Goal: Information Seeking & Learning: Learn about a topic

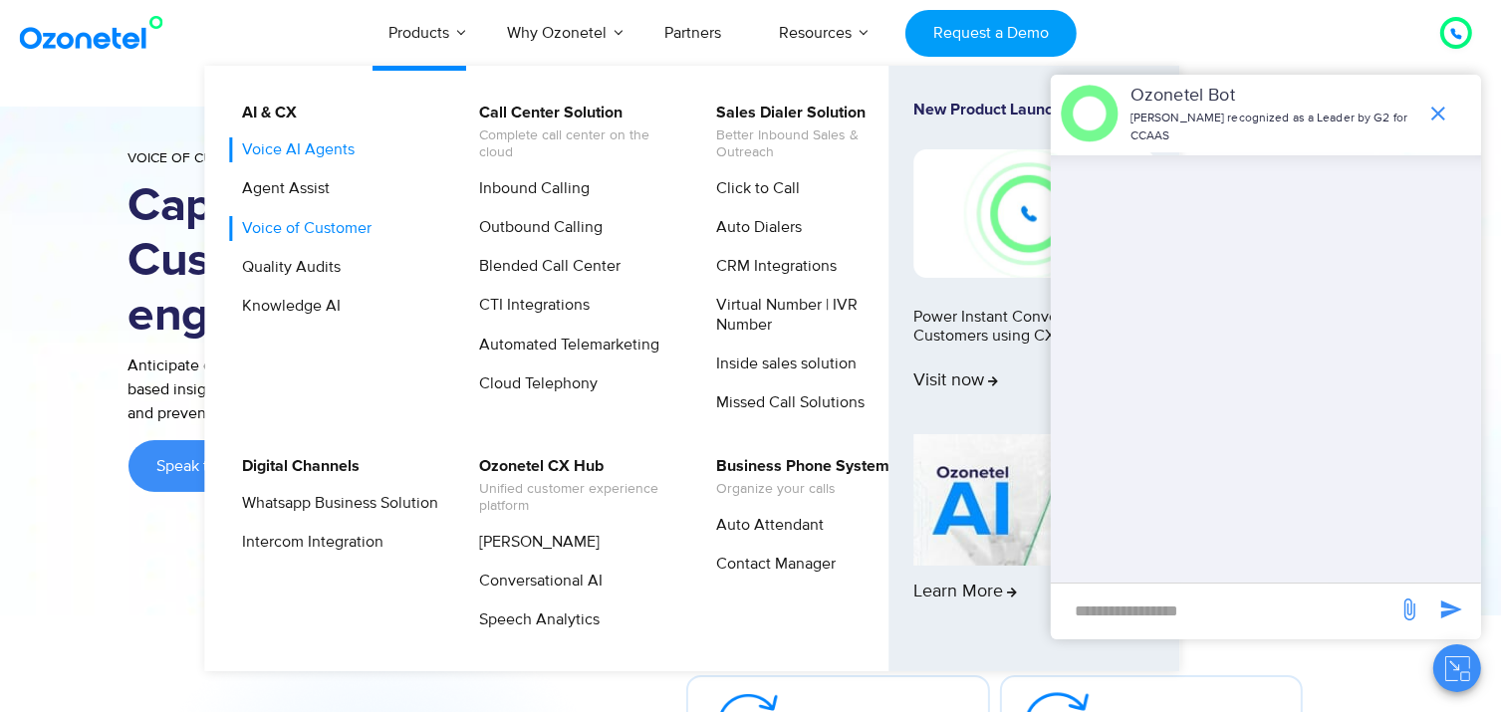
click at [272, 152] on link "Voice AI Agents" at bounding box center [293, 149] width 129 height 25
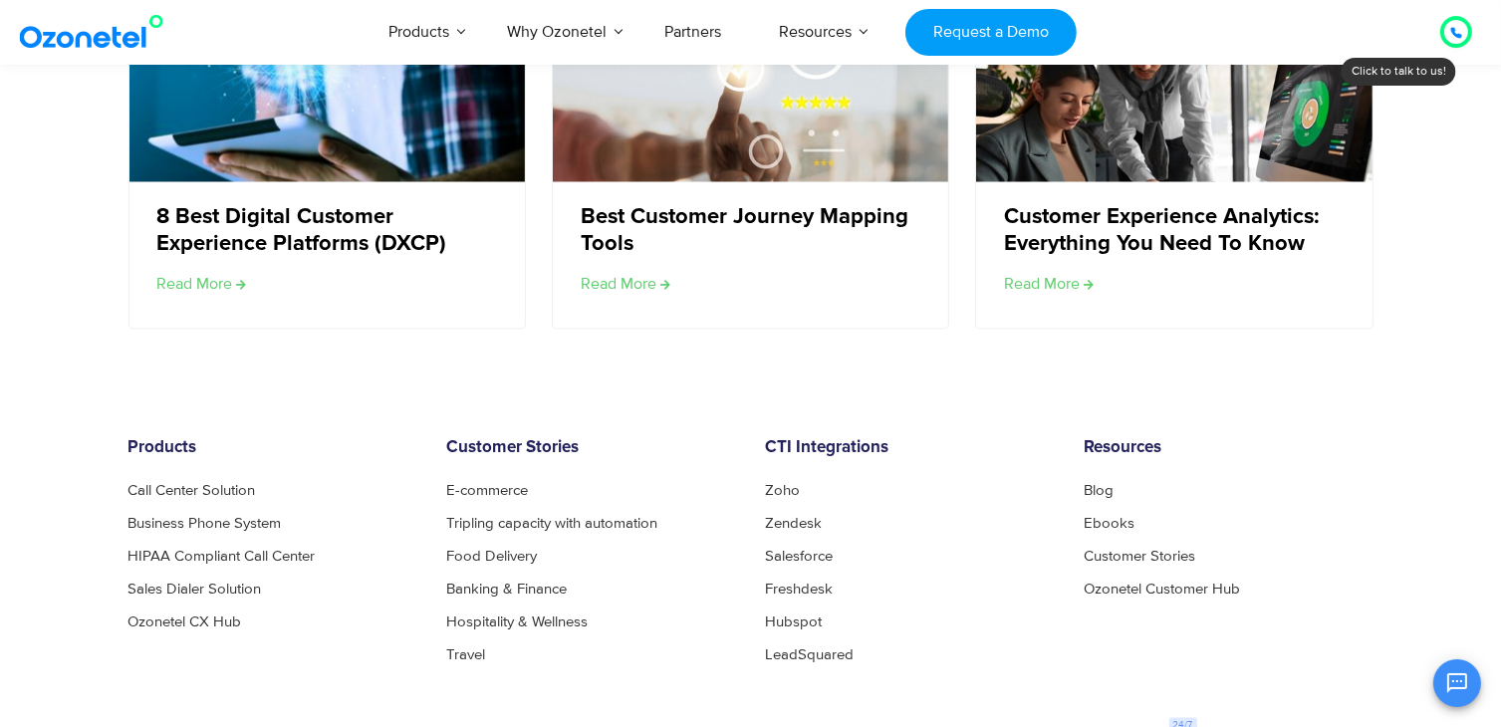
scroll to position [3861, 0]
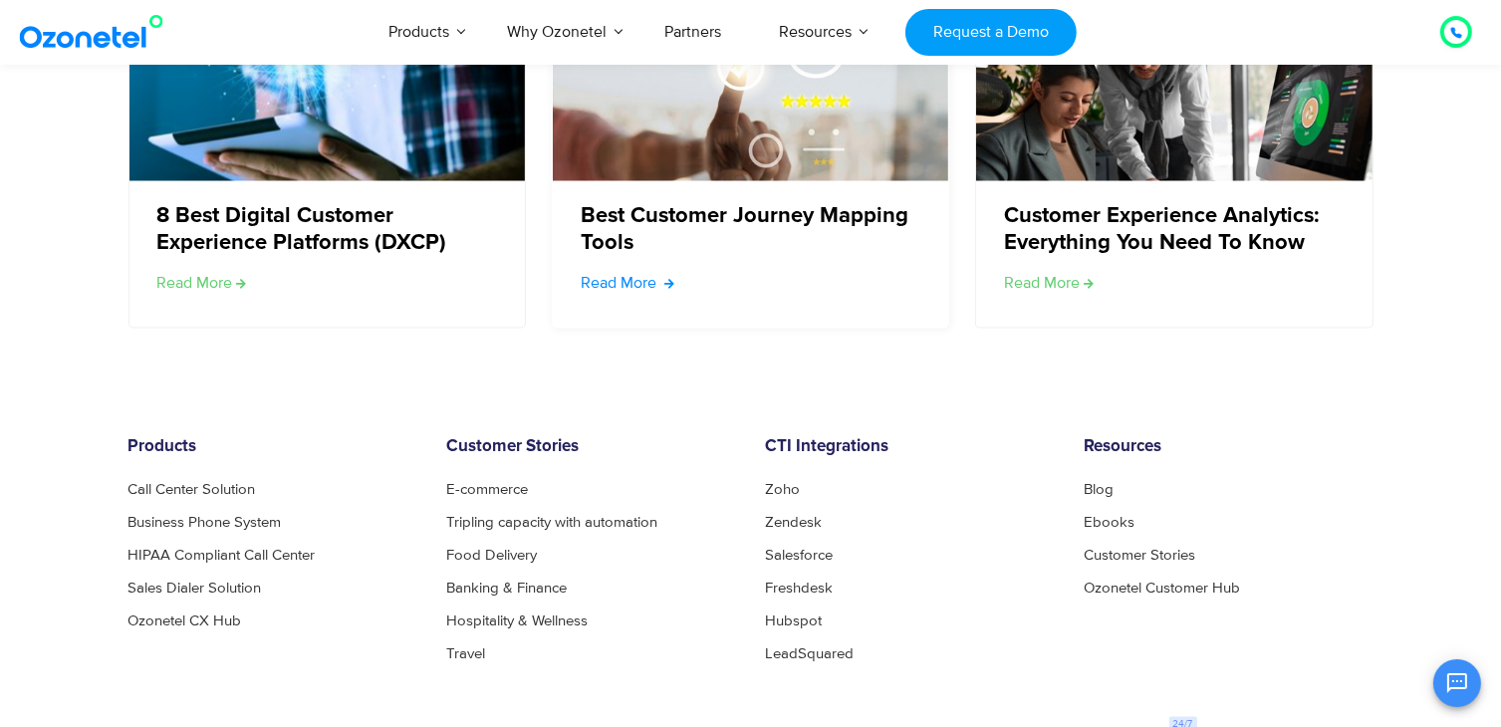
click at [637, 277] on link "Read More" at bounding box center [628, 283] width 94 height 24
